Goal: Information Seeking & Learning: Learn about a topic

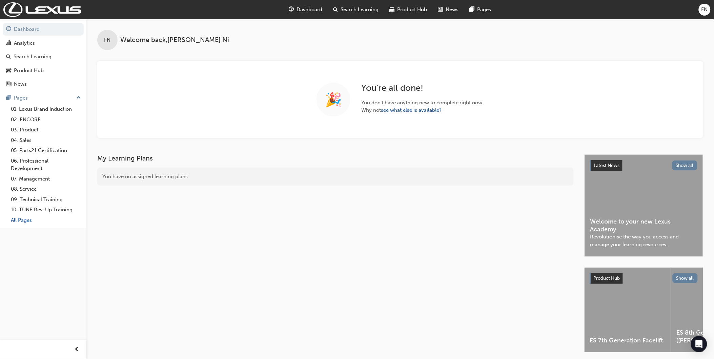
click at [22, 221] on link "All Pages" at bounding box center [46, 220] width 76 height 11
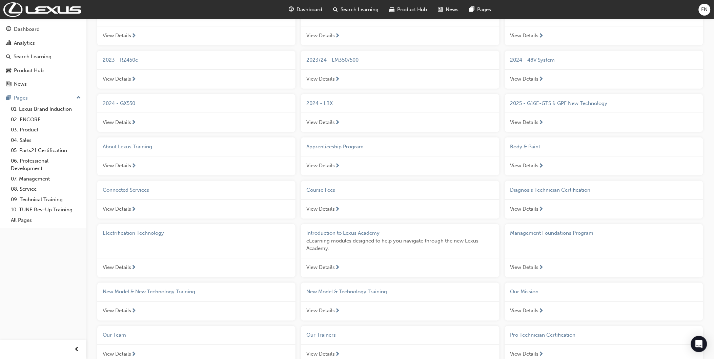
scroll to position [301, 0]
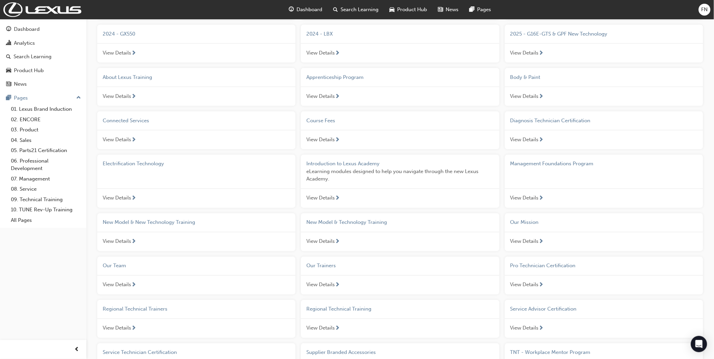
click at [120, 269] on span "Our Team" at bounding box center [114, 266] width 23 height 6
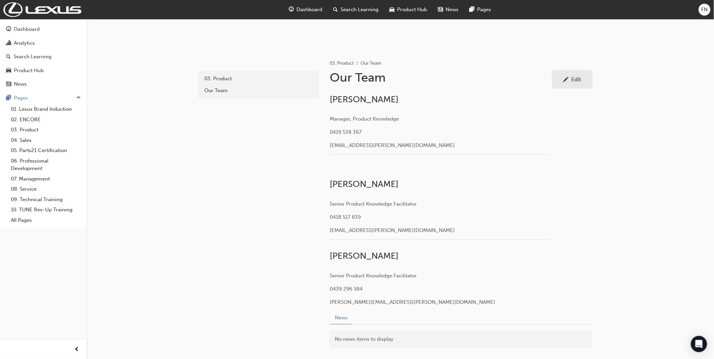
scroll to position [42, 0]
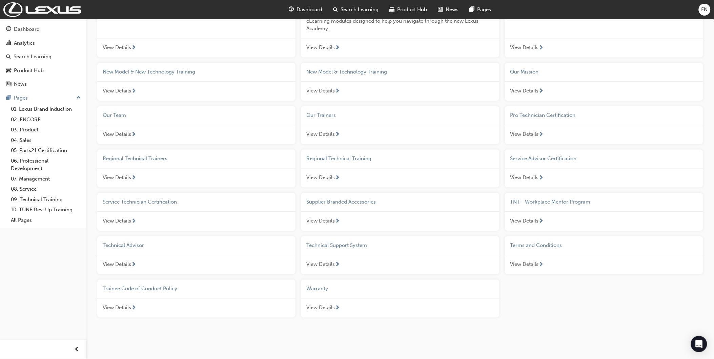
scroll to position [452, 0]
click at [535, 249] on span "Terms and Conditions" at bounding box center [537, 245] width 52 height 6
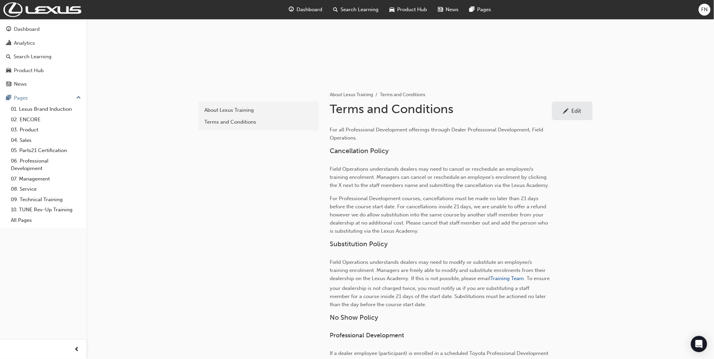
scroll to position [75, 0]
click at [226, 109] on div "About Lexus Training" at bounding box center [258, 110] width 109 height 8
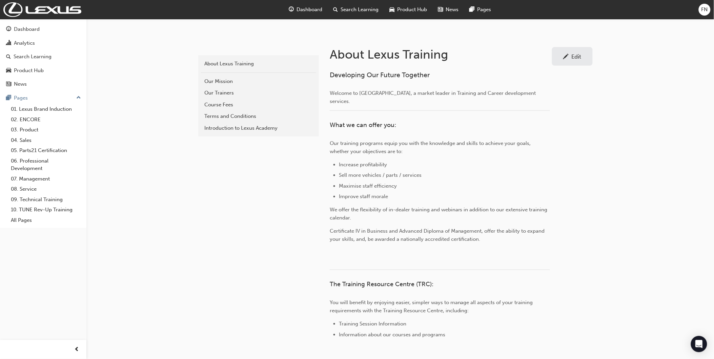
scroll to position [9, 0]
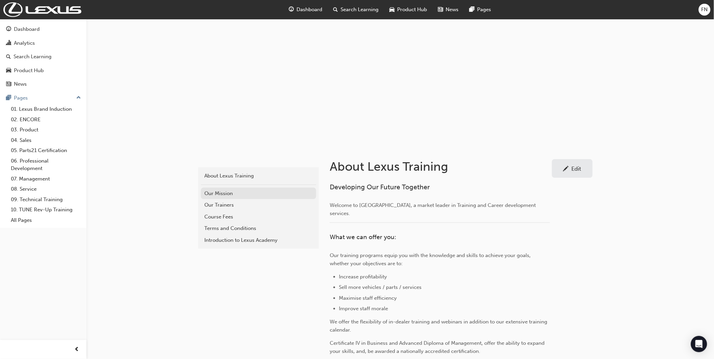
click at [229, 195] on div "Our Mission" at bounding box center [258, 194] width 109 height 8
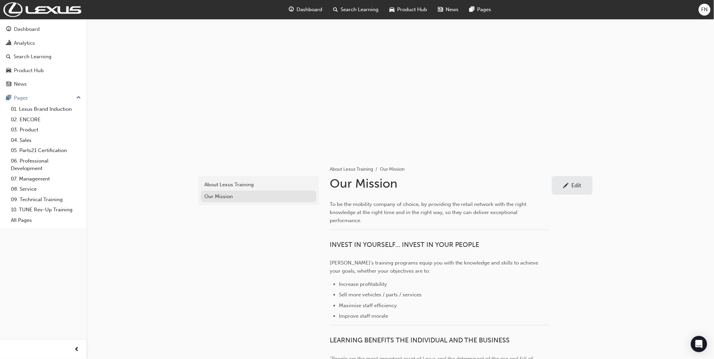
click at [217, 195] on div "Our Mission" at bounding box center [258, 197] width 109 height 8
click at [230, 183] on div "About Lexus Training" at bounding box center [258, 185] width 109 height 8
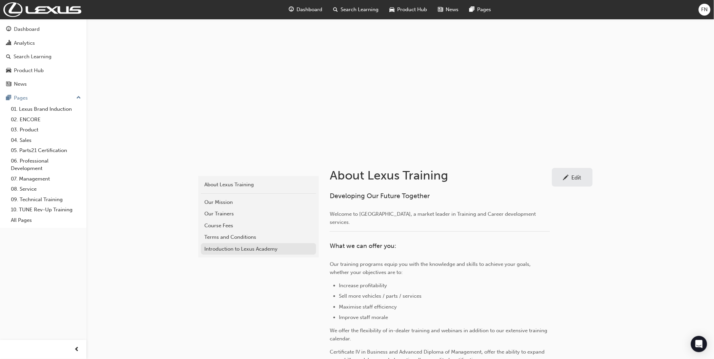
click at [236, 251] on div "Introduction to Lexus Academy" at bounding box center [258, 250] width 109 height 8
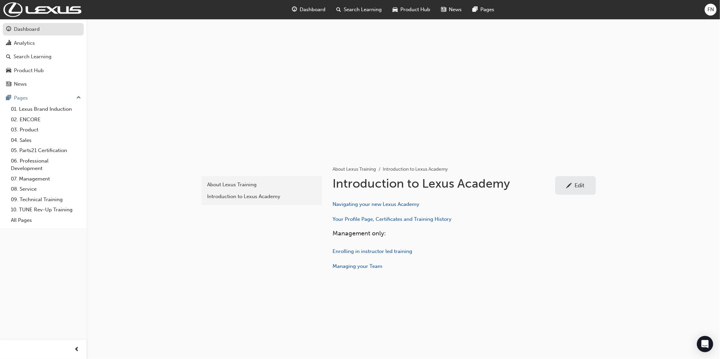
click at [28, 29] on div "Dashboard" at bounding box center [27, 29] width 26 height 8
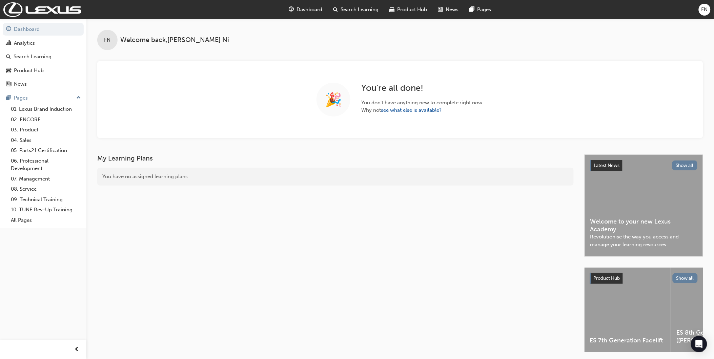
click at [455, 9] on span "News" at bounding box center [452, 10] width 13 height 8
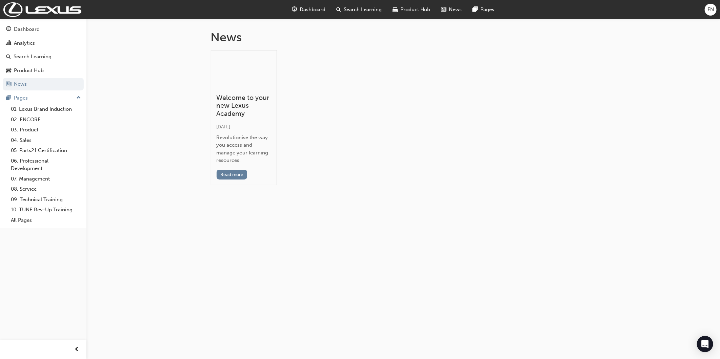
click at [238, 134] on div "Revolutionise the way you access and manage your learning resources." at bounding box center [244, 149] width 55 height 31
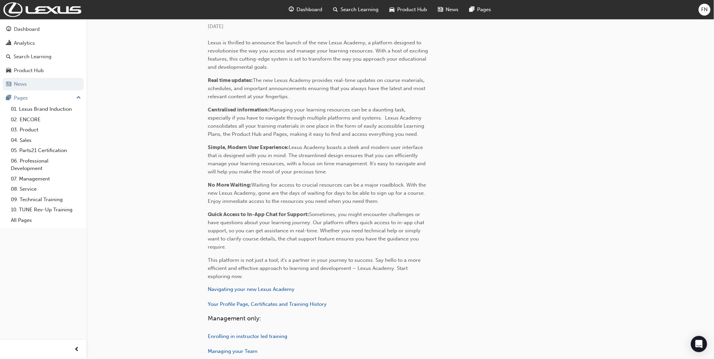
scroll to position [224, 0]
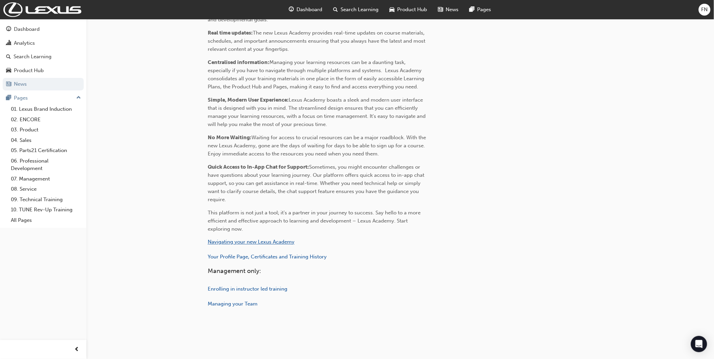
click at [248, 243] on span "Navigating your new Lexus Academy" at bounding box center [251, 242] width 87 height 6
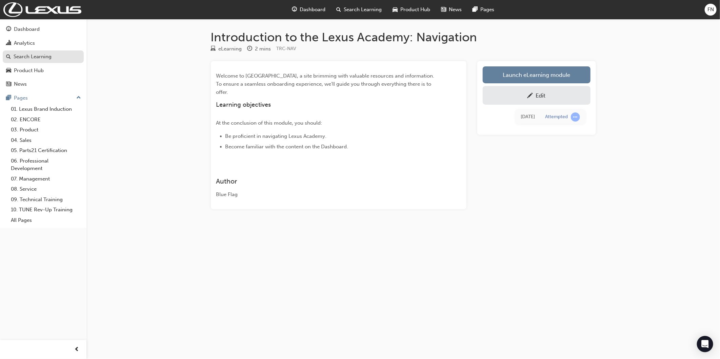
click at [39, 59] on div "Search Learning" at bounding box center [33, 57] width 38 height 8
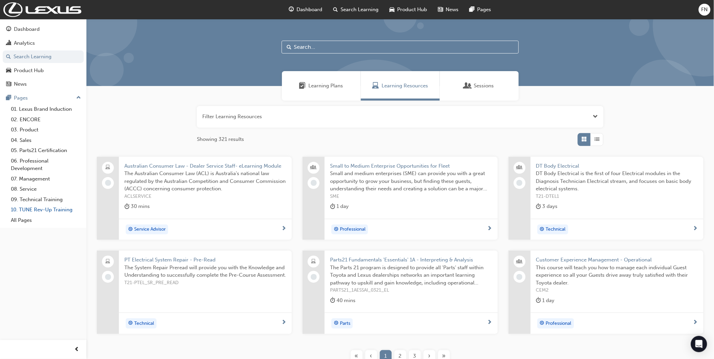
click at [46, 212] on link "10. TUNE Rev-Up Training" at bounding box center [46, 210] width 76 height 11
